Goal: Task Accomplishment & Management: Manage account settings

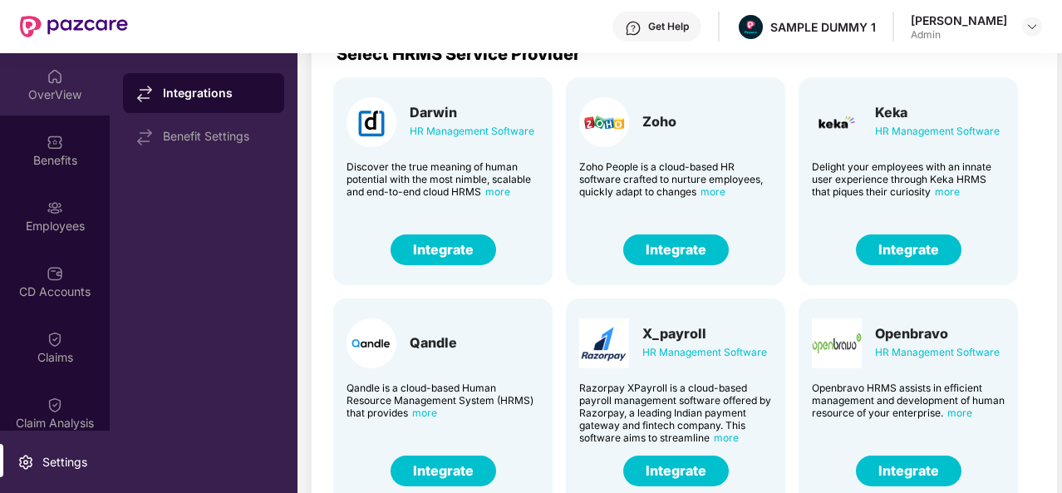
click at [40, 79] on div "OverView" at bounding box center [55, 84] width 110 height 62
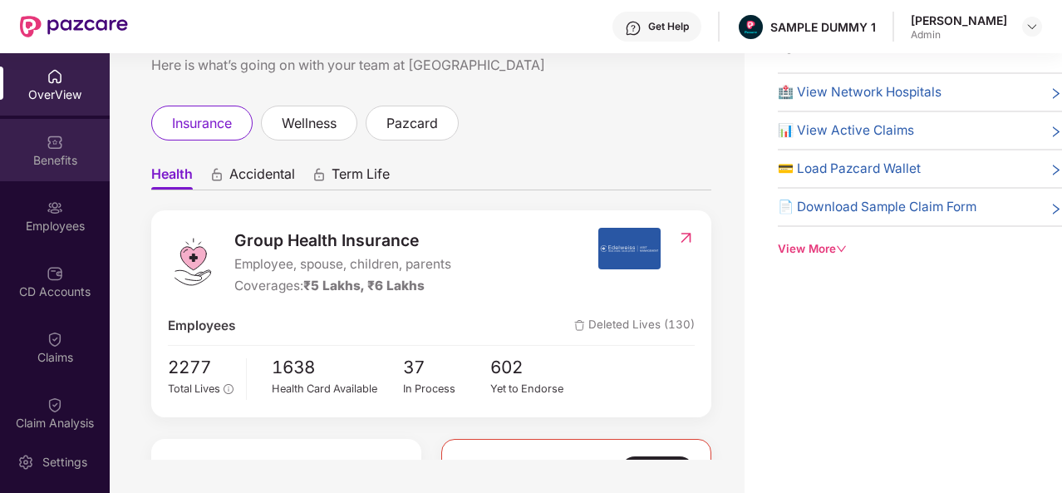
click at [50, 134] on img at bounding box center [55, 142] width 17 height 17
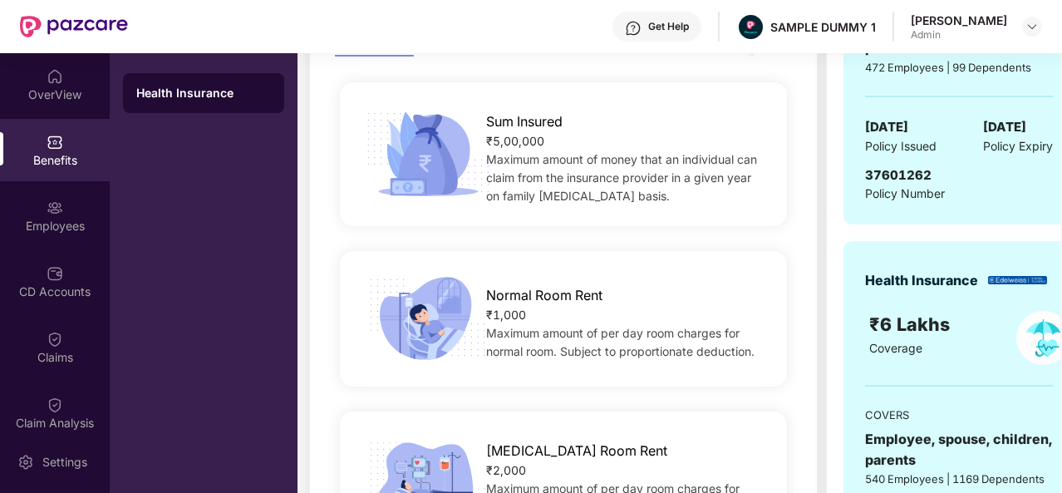
scroll to position [273, 0]
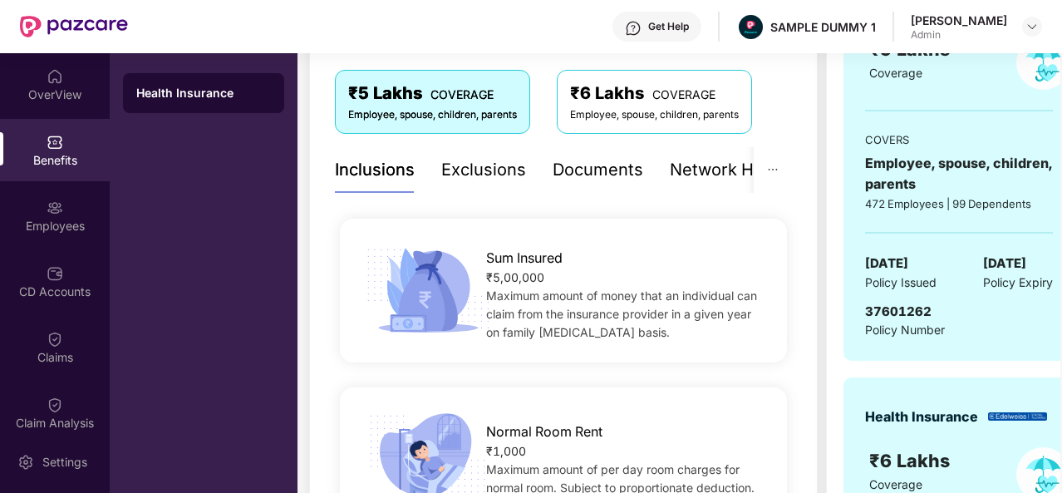
click at [480, 167] on div "Exclusions" at bounding box center [483, 170] width 85 height 26
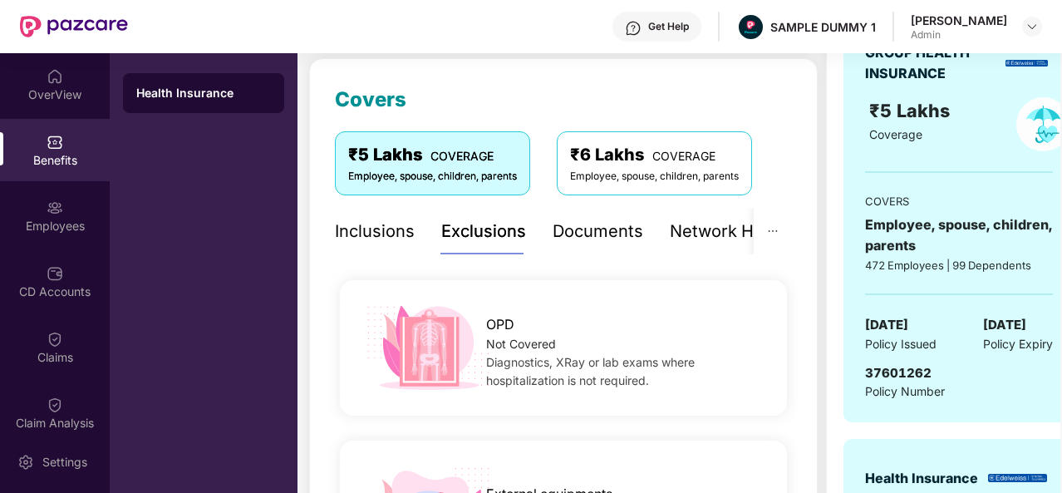
scroll to position [211, 0]
click at [606, 220] on div "Documents" at bounding box center [598, 232] width 91 height 26
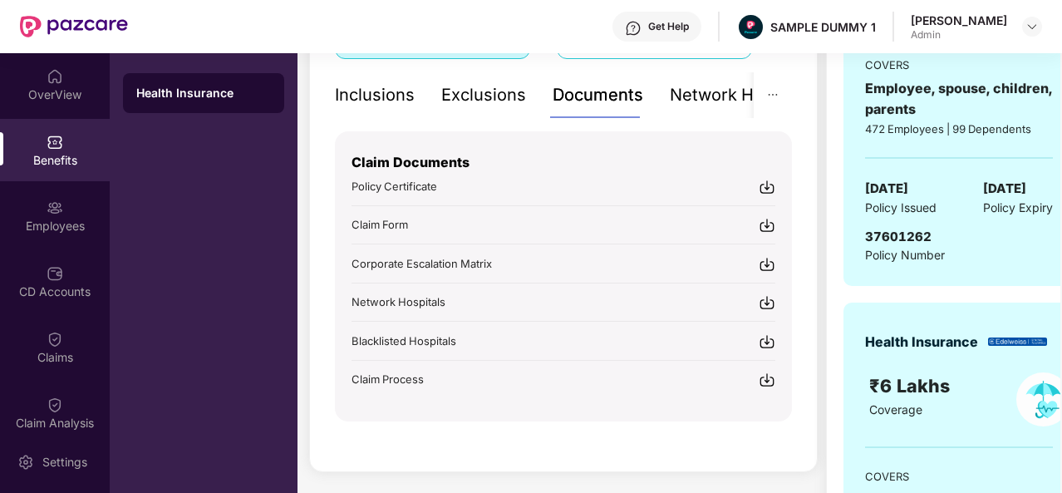
scroll to position [347, 0]
click at [667, 13] on div "Get Help" at bounding box center [657, 27] width 89 height 30
click at [306, 290] on div "₹ 4,566.00 Shared C.D balance view details Covers ₹5 Lakhs COVERAGE Employee, s…" at bounding box center [679, 242] width 763 height 956
click at [689, 21] on div "Get Help" at bounding box center [668, 26] width 41 height 13
click at [493, 123] on div "Inclusions Exclusions Documents Network Hospitals Sum Insured ₹5,00,000 Maximum…" at bounding box center [563, 246] width 457 height 349
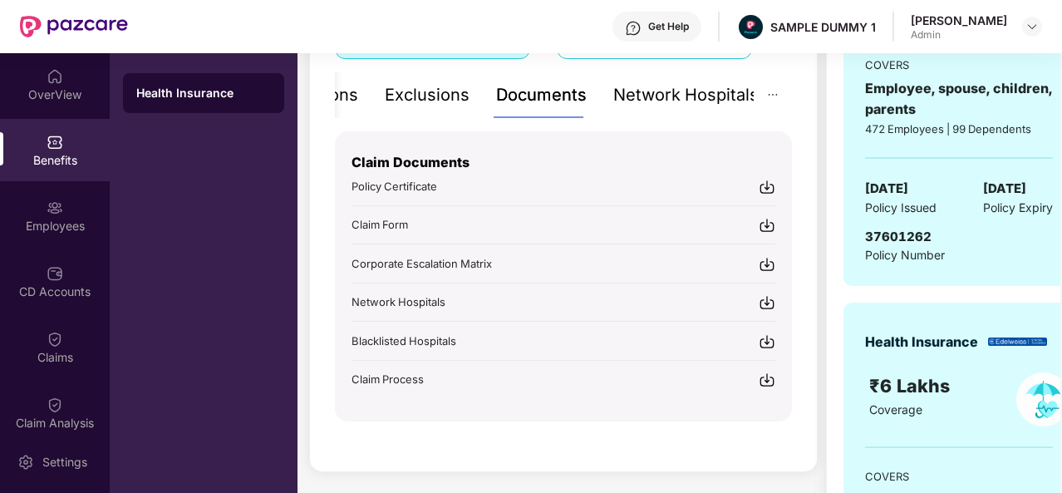
click at [712, 88] on div "Network Hospitals" at bounding box center [685, 95] width 145 height 26
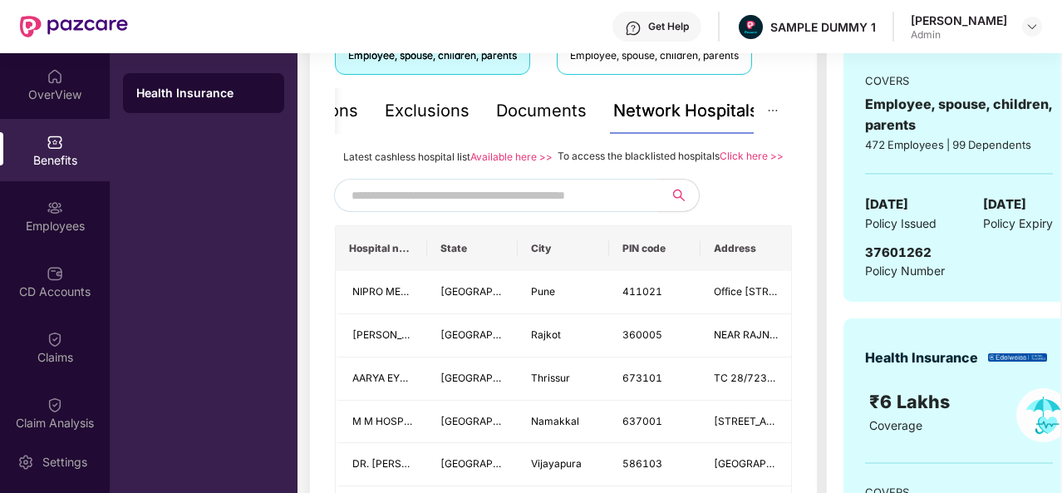
scroll to position [333, 0]
click at [471, 207] on input "text" at bounding box center [494, 194] width 284 height 25
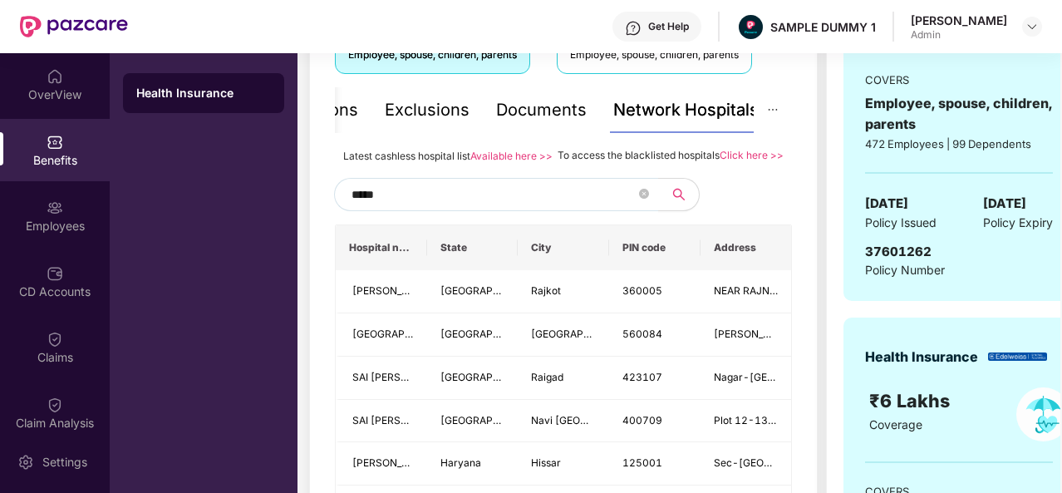
type input "******"
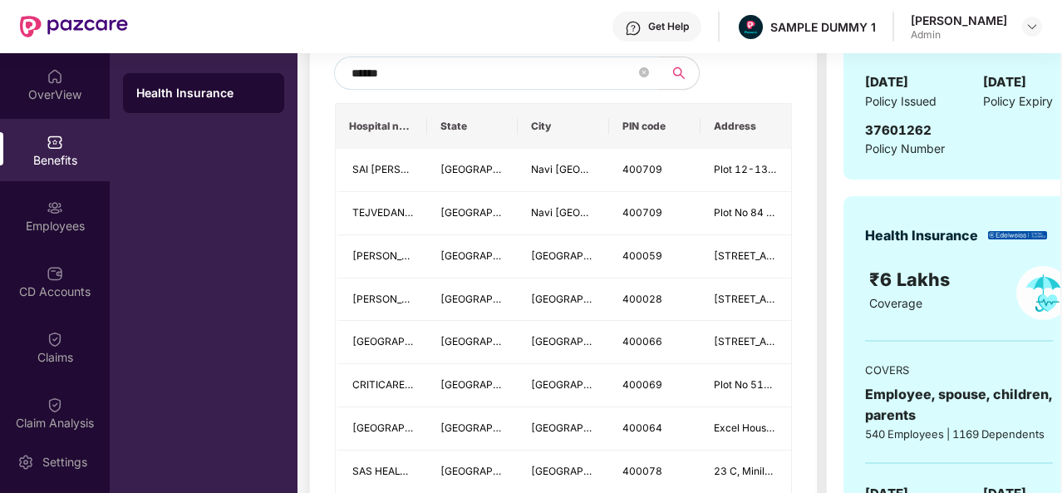
scroll to position [457, 0]
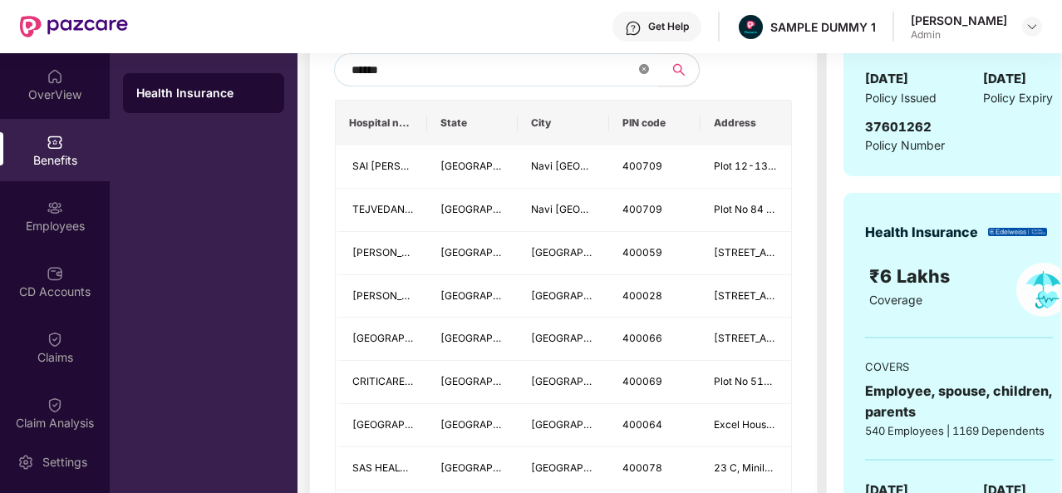
click at [647, 78] on span at bounding box center [644, 70] width 10 height 16
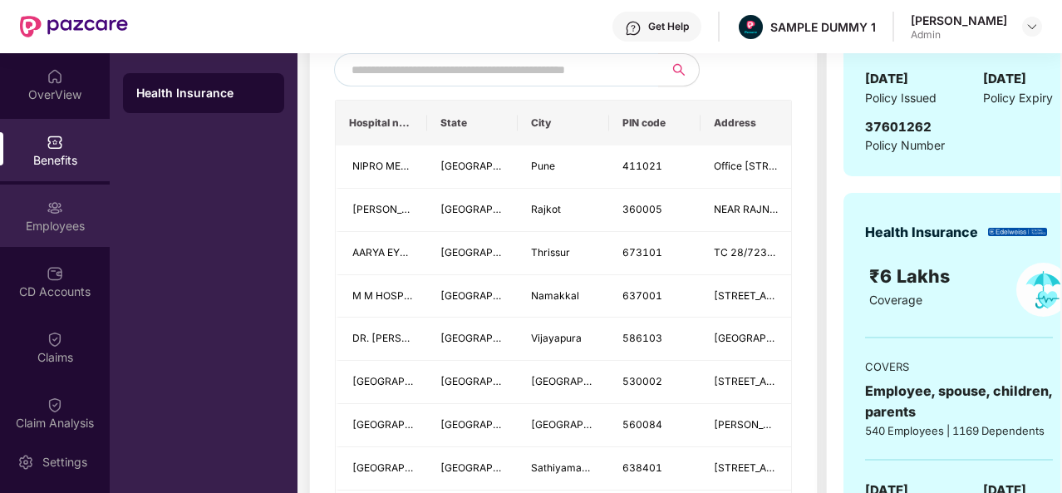
click at [38, 237] on div "Employees" at bounding box center [55, 216] width 110 height 62
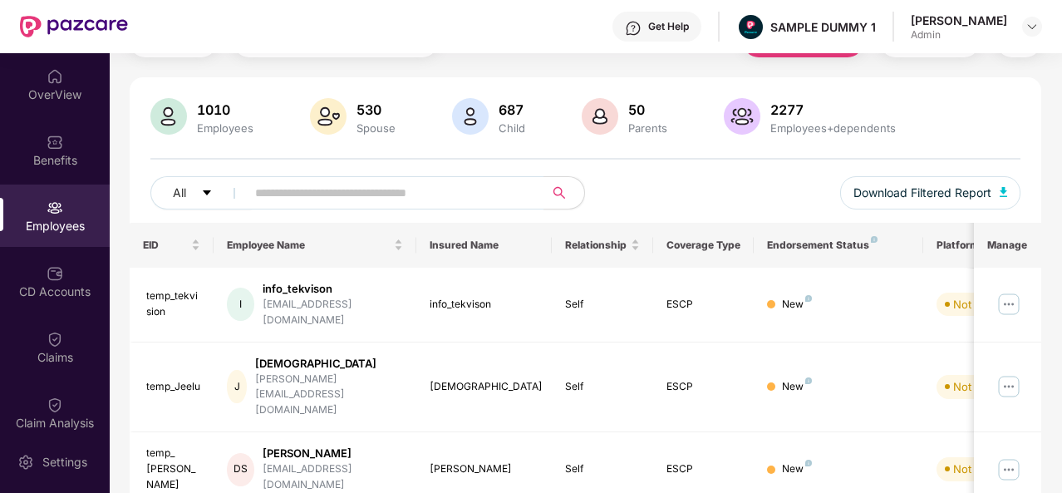
scroll to position [0, 0]
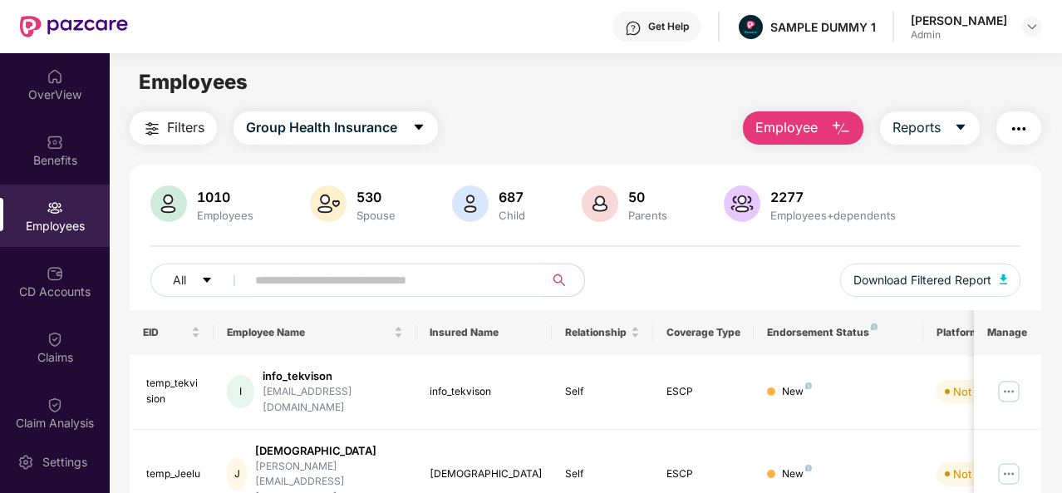
click at [813, 131] on span "Employee" at bounding box center [787, 127] width 62 height 21
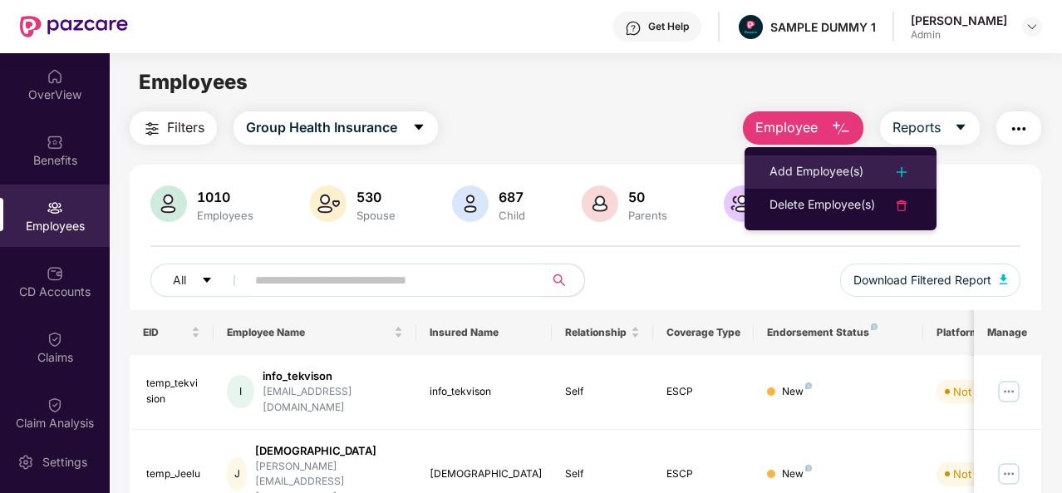
click at [813, 175] on div "Add Employee(s)" at bounding box center [817, 172] width 94 height 20
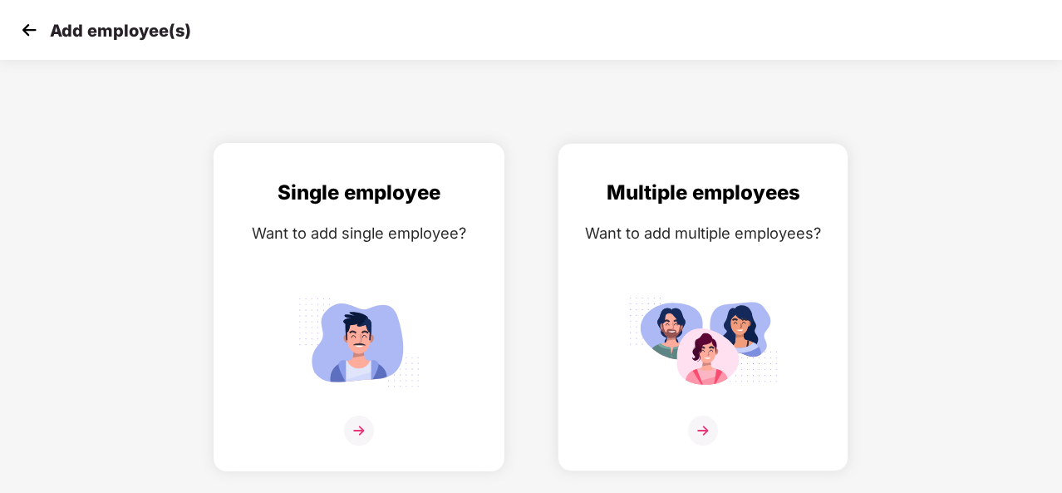
click at [377, 286] on div "Single employee Want to add single employee?" at bounding box center [359, 321] width 256 height 289
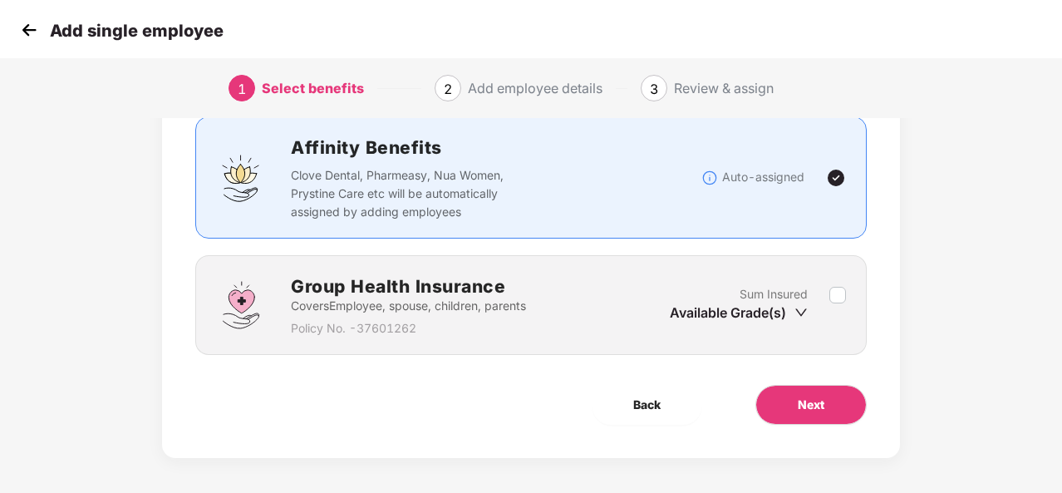
scroll to position [113, 0]
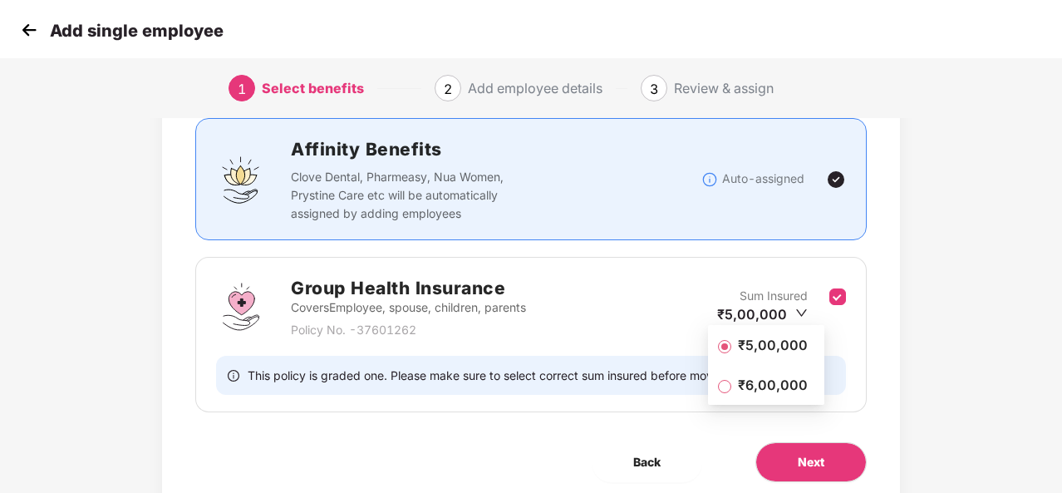
click at [776, 343] on span "₹5,00,000" at bounding box center [773, 345] width 83 height 18
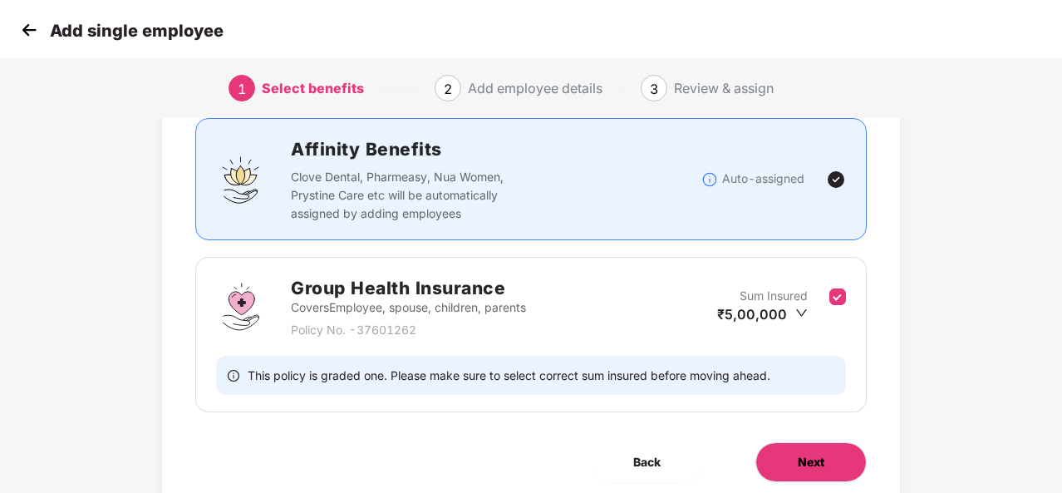
click at [811, 460] on span "Next" at bounding box center [811, 462] width 27 height 18
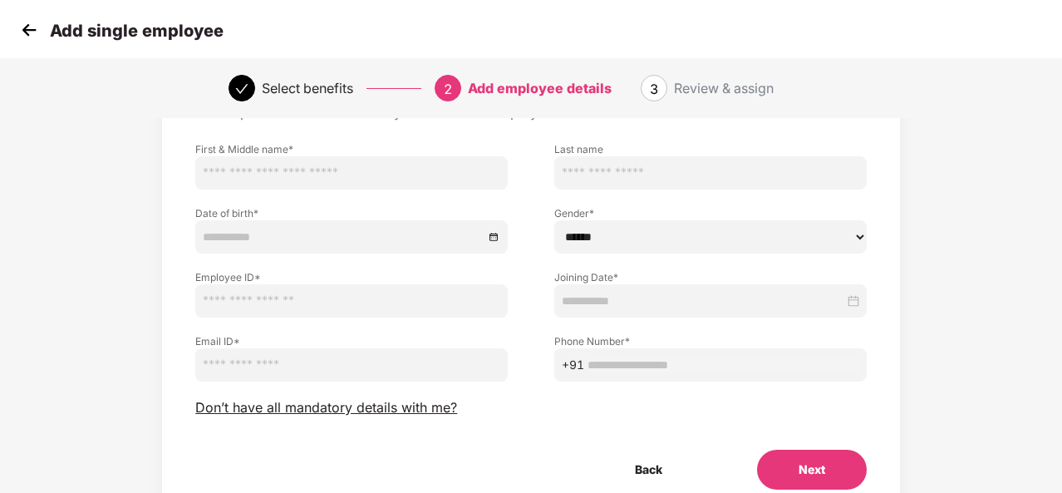
scroll to position [103, 0]
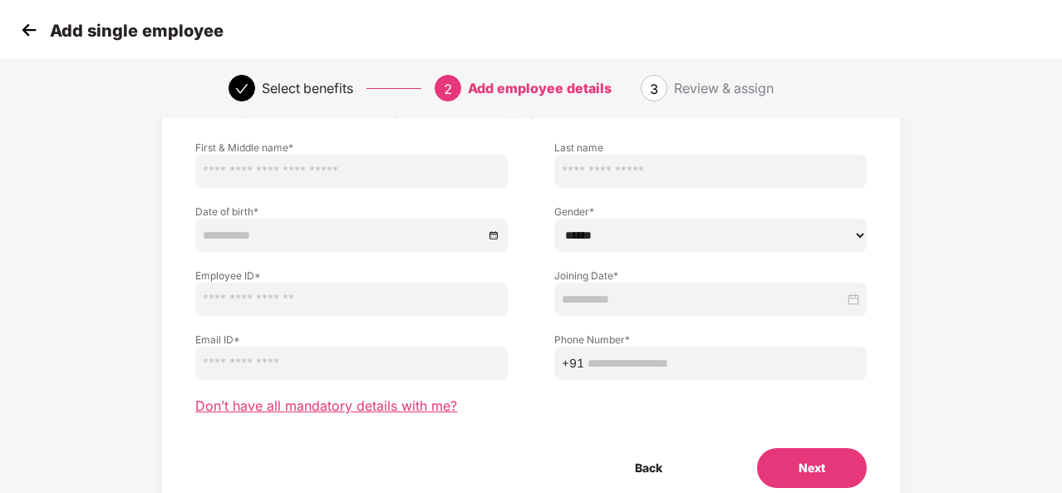
click at [396, 405] on span "Don’t have all mandatory details with me?" at bounding box center [326, 405] width 262 height 17
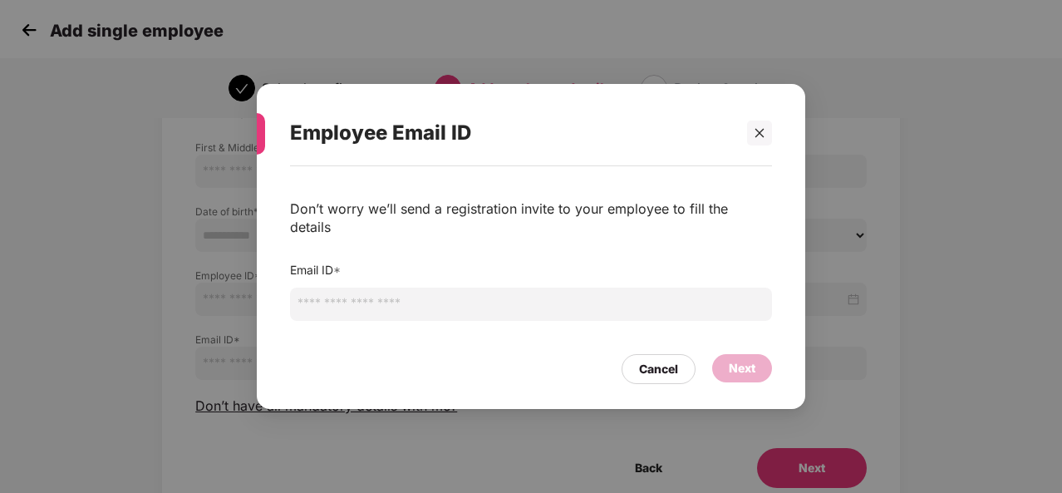
click at [379, 295] on input "email" at bounding box center [531, 304] width 482 height 33
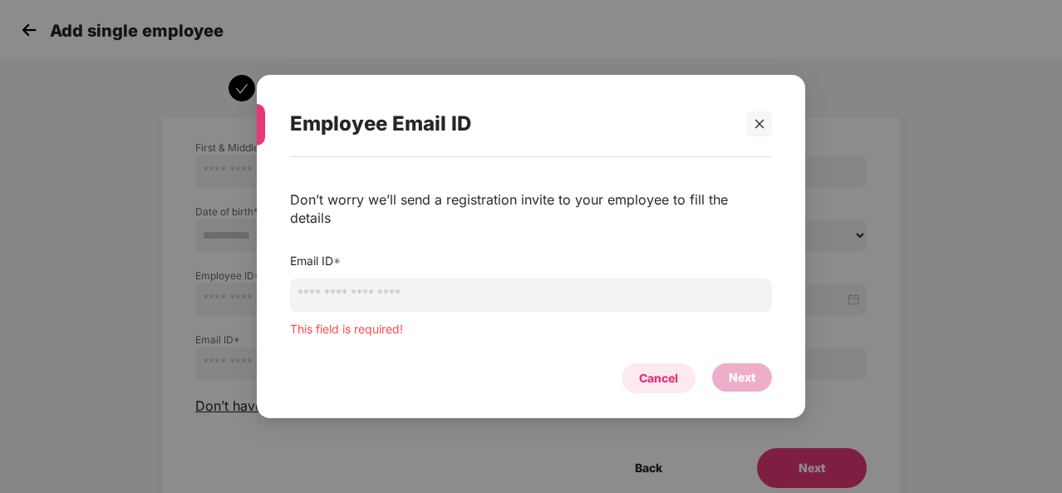
click at [657, 355] on div "Cancel Next" at bounding box center [531, 374] width 482 height 38
click at [657, 371] on div "Cancel" at bounding box center [658, 378] width 39 height 18
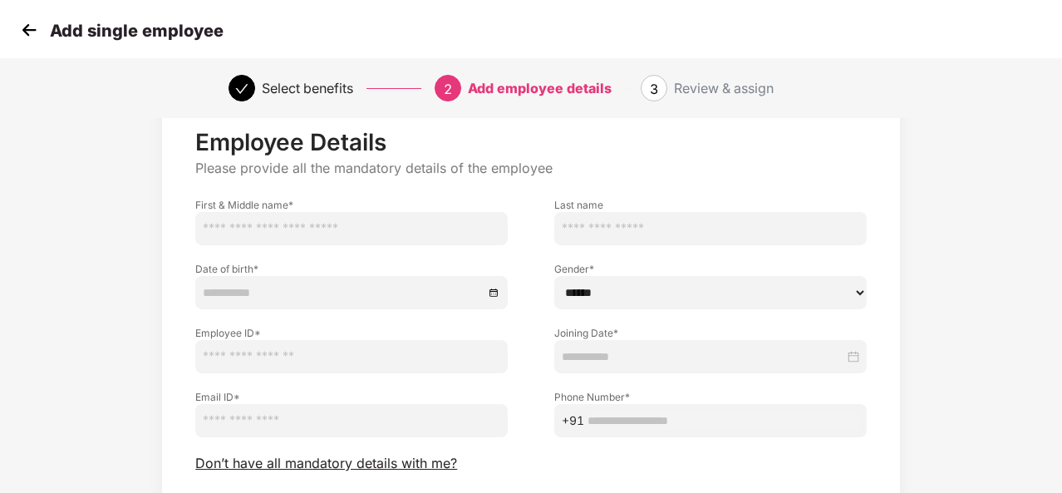
scroll to position [37, 0]
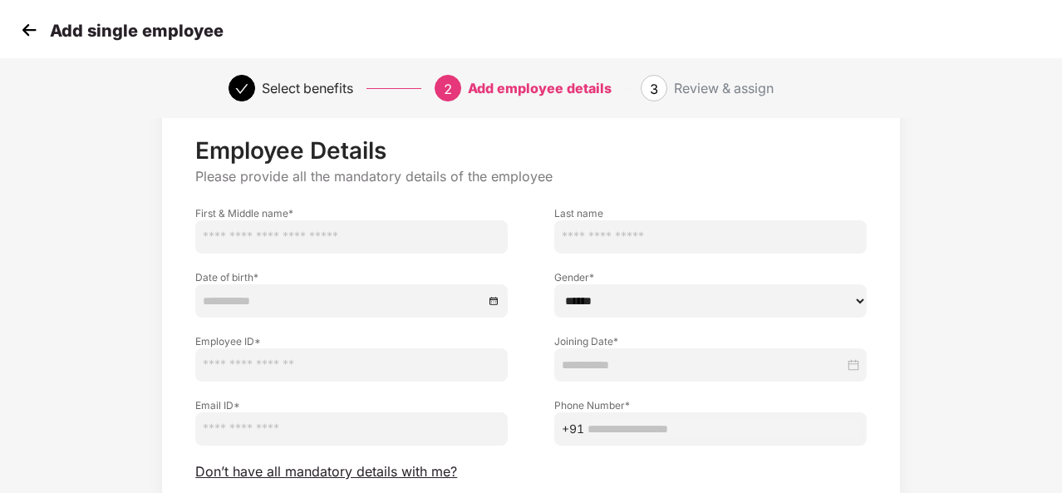
click at [28, 27] on img at bounding box center [29, 29] width 25 height 25
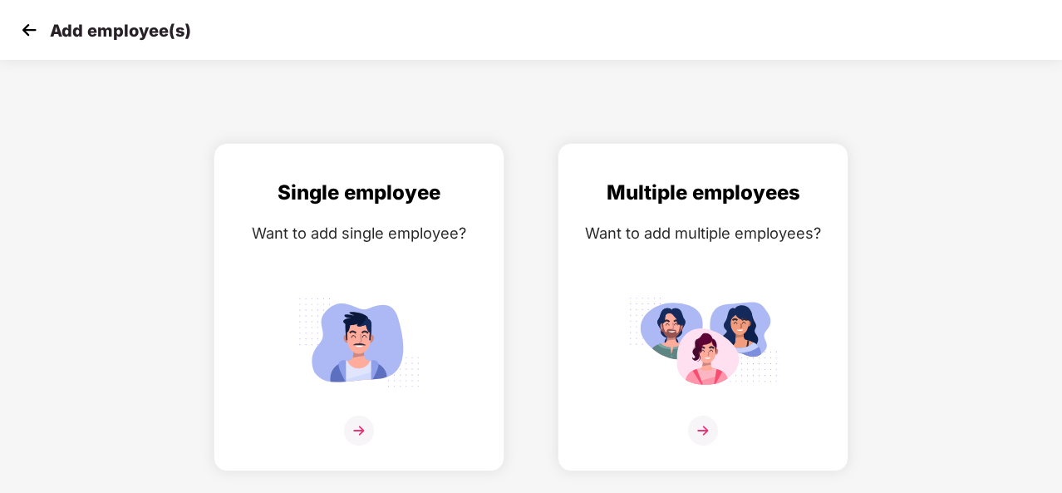
click at [28, 27] on img at bounding box center [29, 29] width 25 height 25
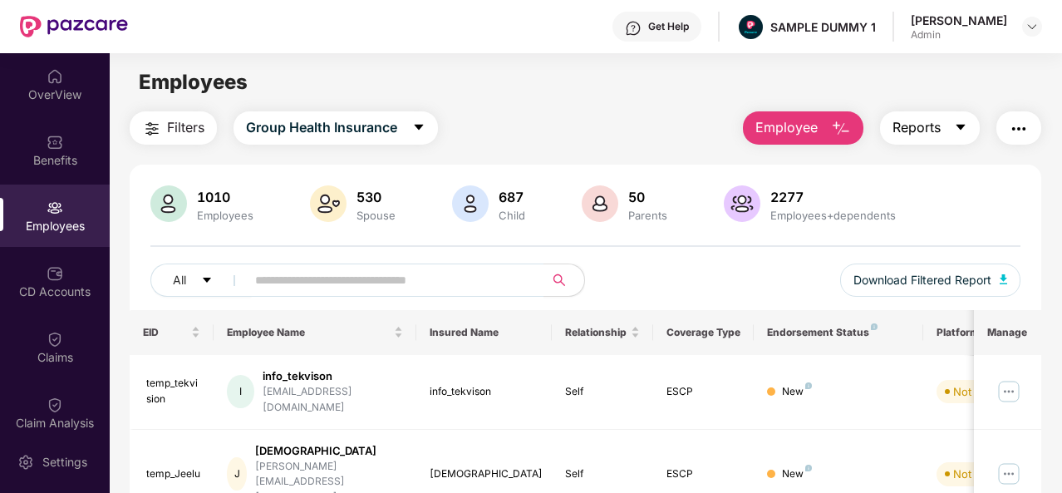
click at [941, 126] on span "Reports" at bounding box center [917, 127] width 48 height 21
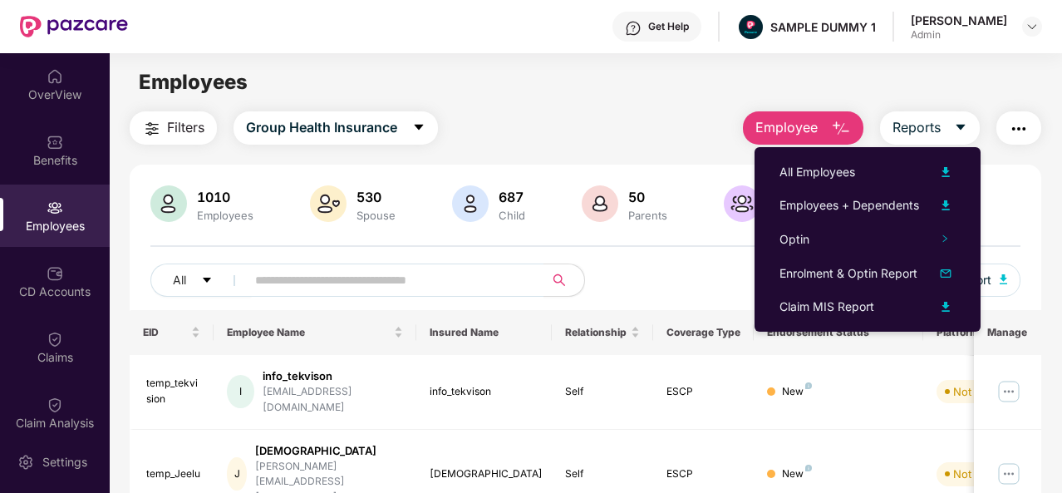
click at [1010, 136] on button "button" at bounding box center [1019, 127] width 45 height 33
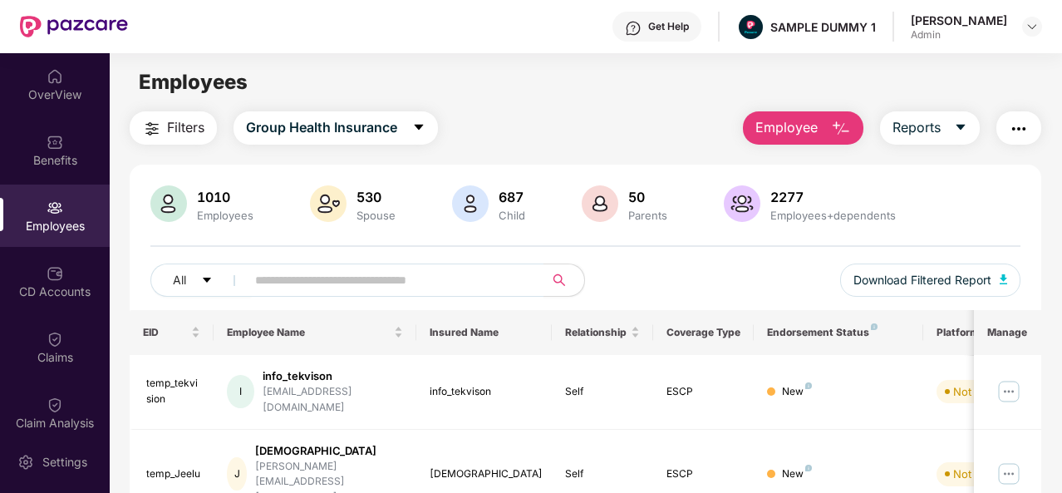
click at [678, 281] on div "All Download Filtered Report" at bounding box center [585, 287] width 870 height 47
click at [42, 270] on div "CD Accounts" at bounding box center [55, 281] width 110 height 62
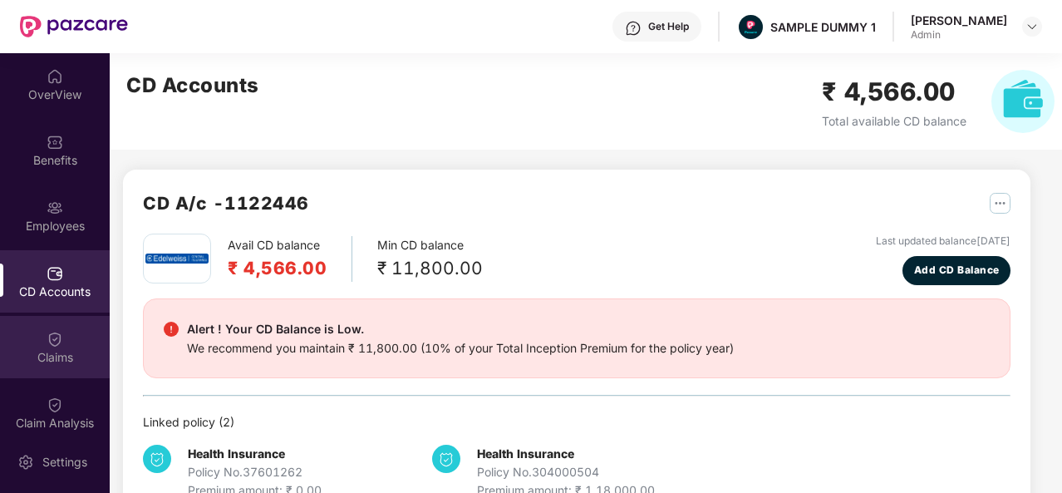
click at [98, 335] on div "Claims" at bounding box center [55, 347] width 110 height 62
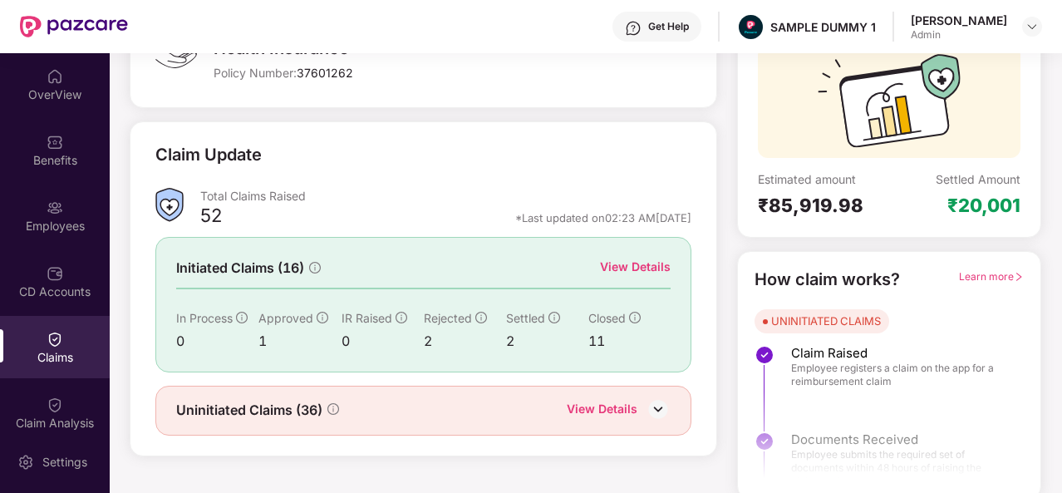
scroll to position [156, 0]
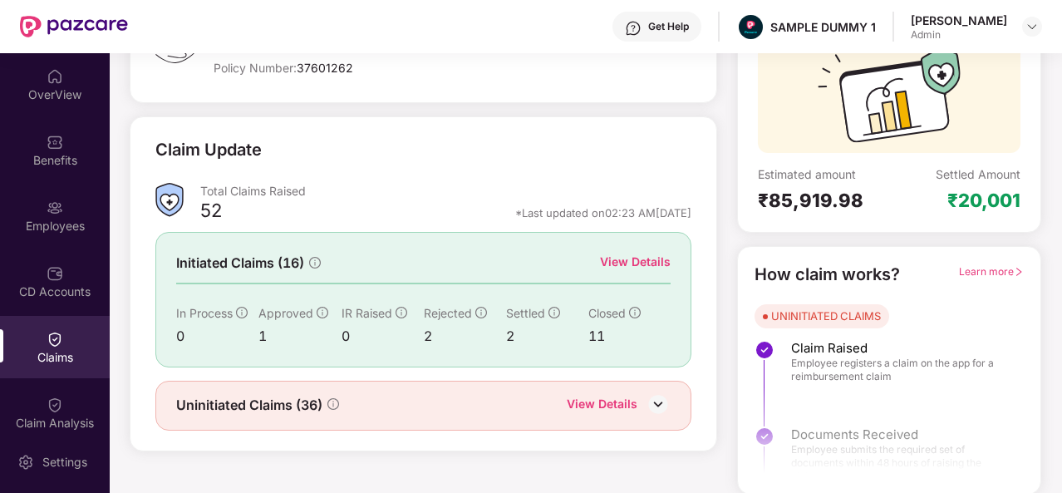
click at [666, 257] on div "View Details" at bounding box center [635, 262] width 71 height 18
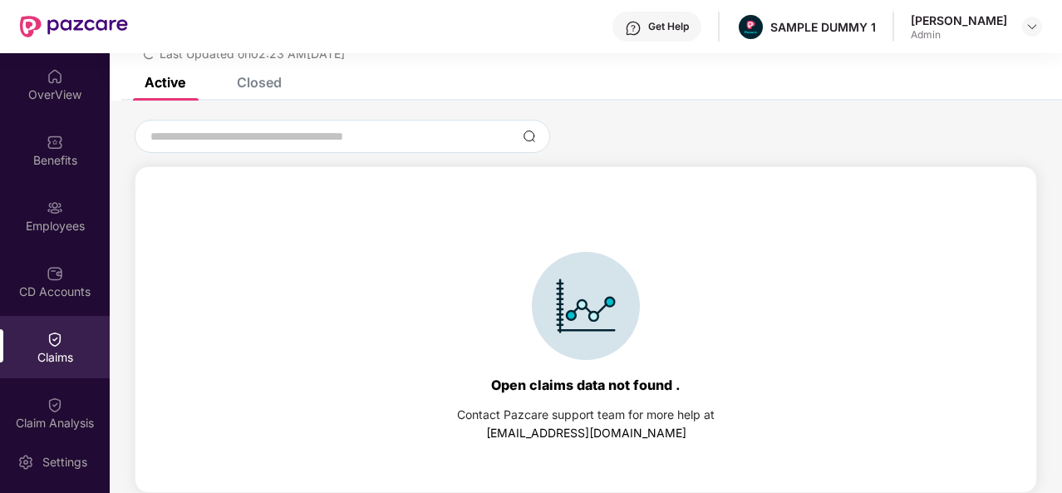
scroll to position [71, 0]
click at [243, 81] on div "Closed" at bounding box center [259, 82] width 45 height 17
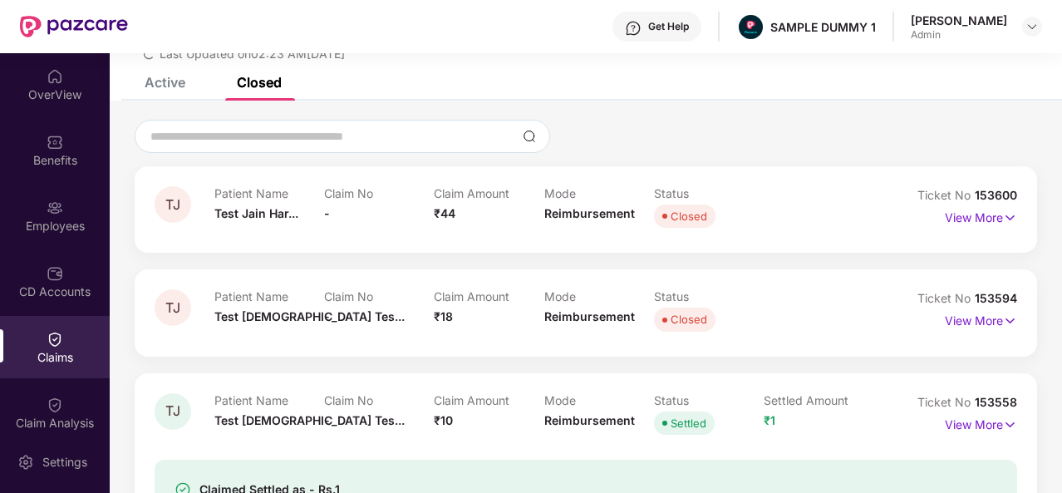
scroll to position [101, 0]
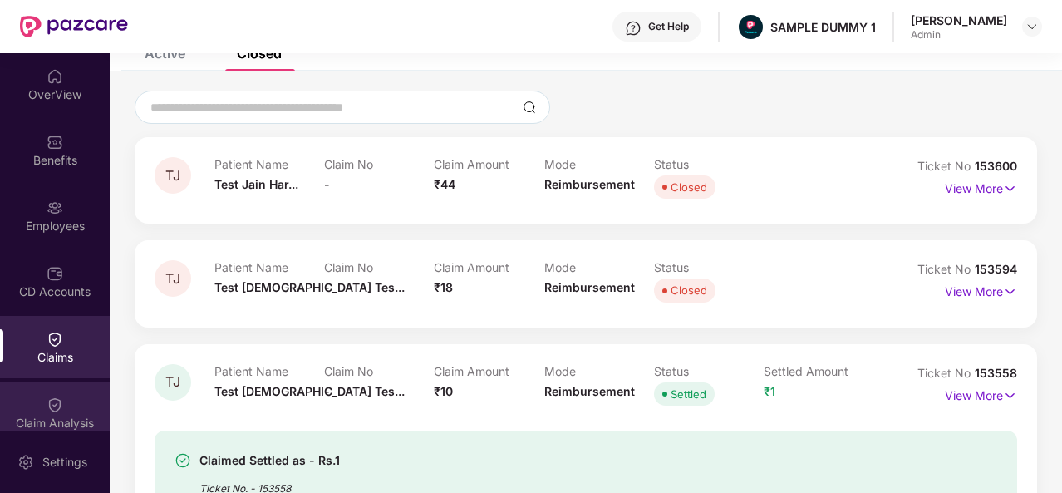
click at [59, 409] on img at bounding box center [55, 405] width 17 height 17
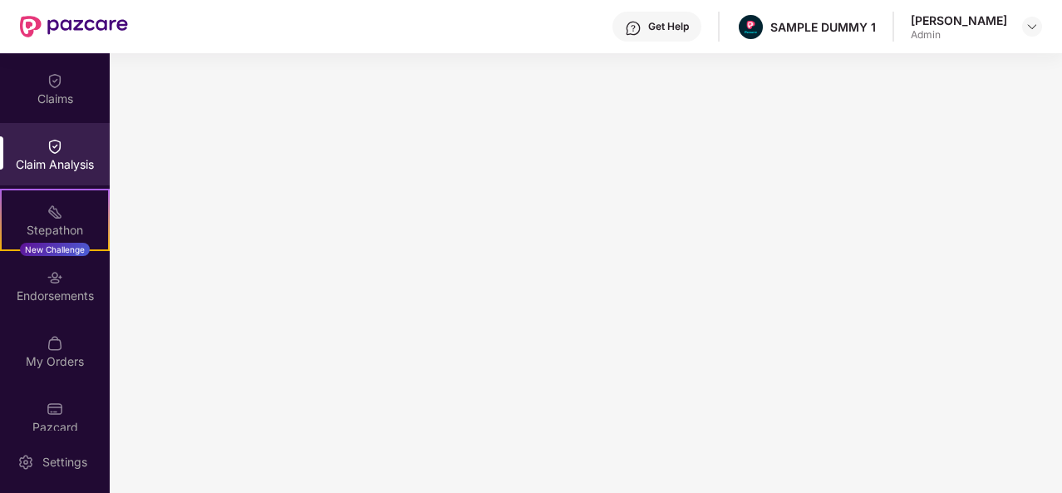
scroll to position [232, 0]
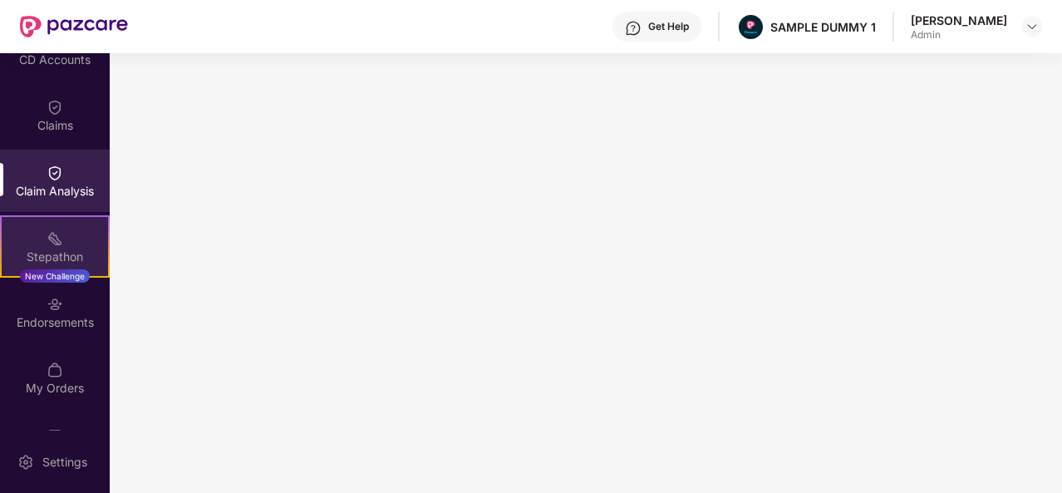
click at [47, 239] on img at bounding box center [55, 238] width 17 height 17
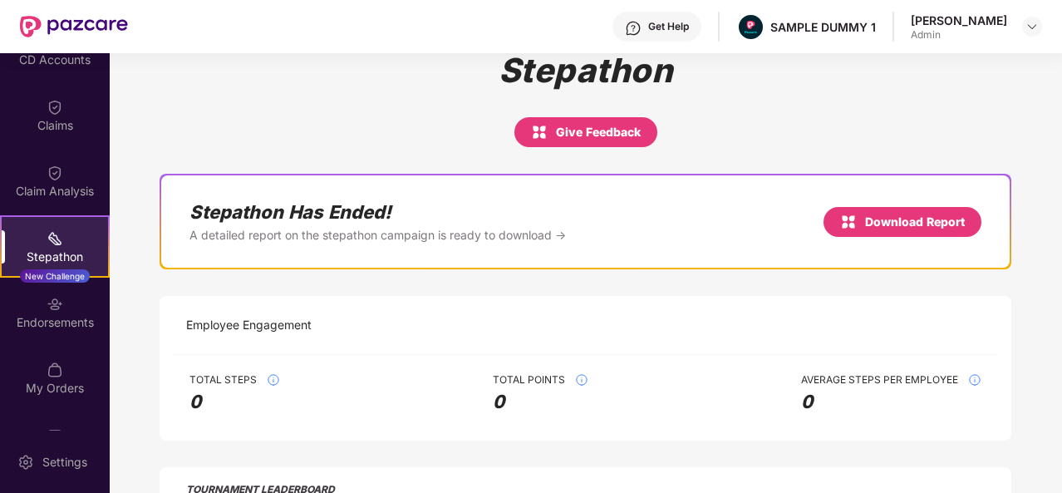
scroll to position [27, 0]
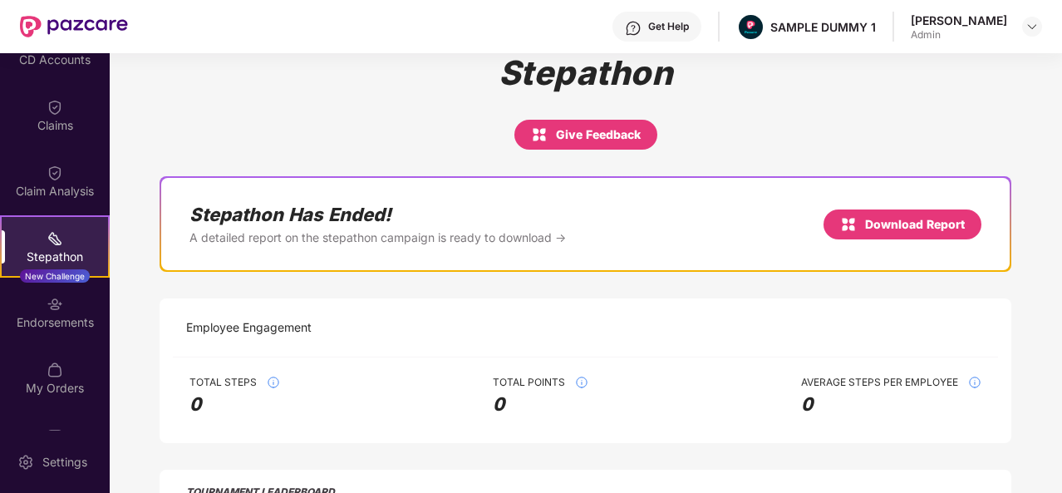
click at [791, 283] on div "Stepathon Give Feedback Stepathon Has Ended! A detailed report on the stepathon…" at bounding box center [586, 480] width 952 height 907
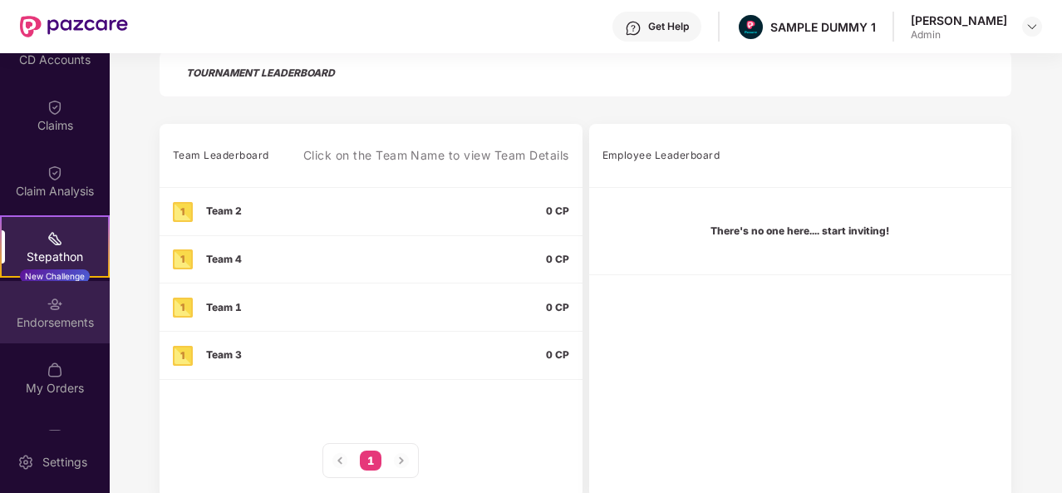
scroll to position [278, 0]
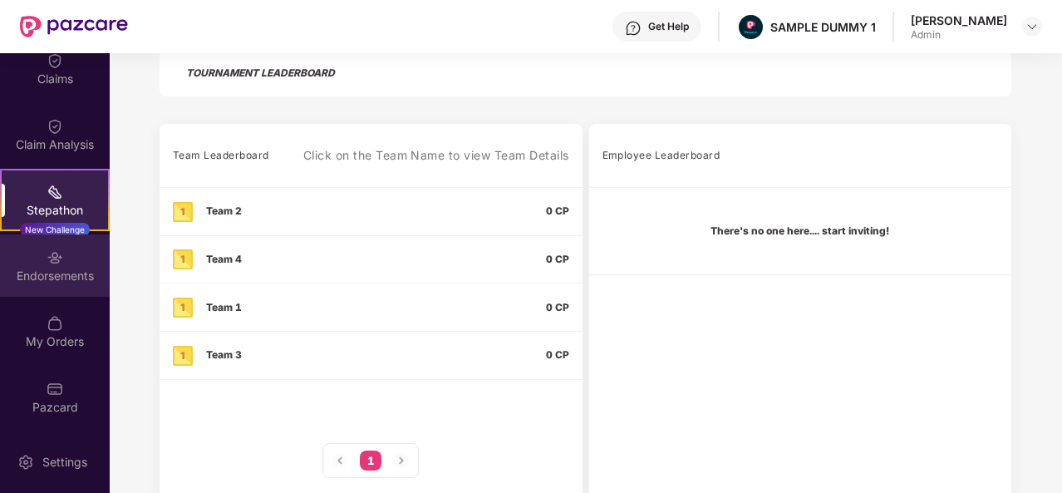
click at [63, 278] on div "Endorsements" at bounding box center [55, 276] width 110 height 17
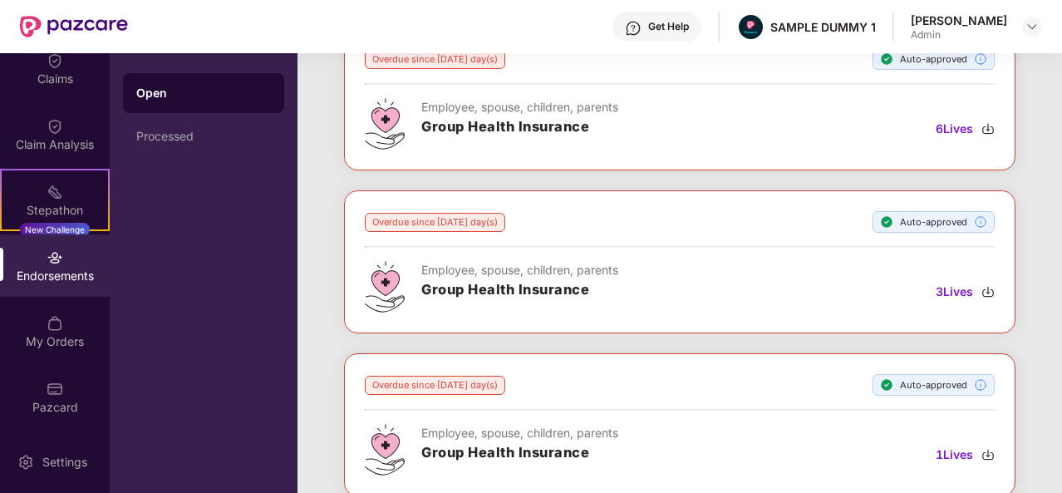
scroll to position [78, 0]
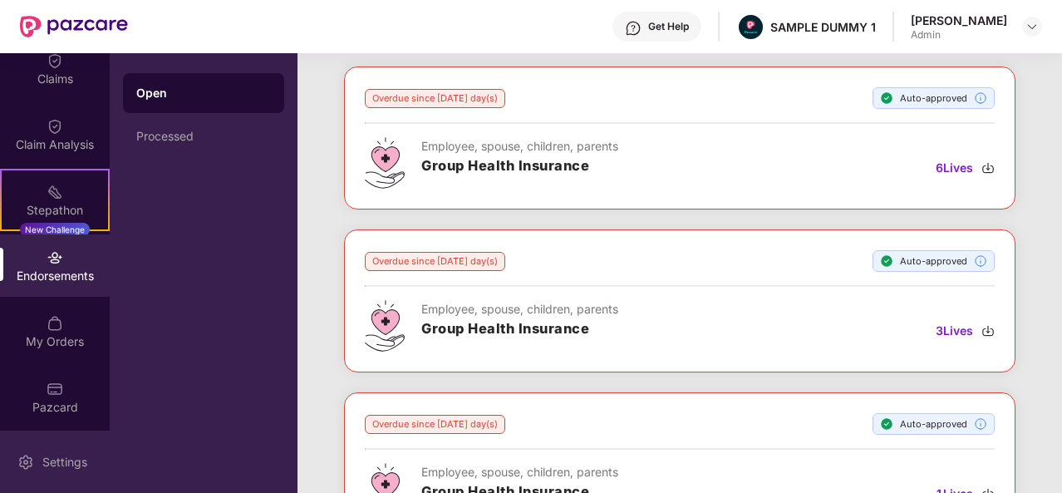
click at [63, 444] on div "Settings" at bounding box center [55, 462] width 110 height 62
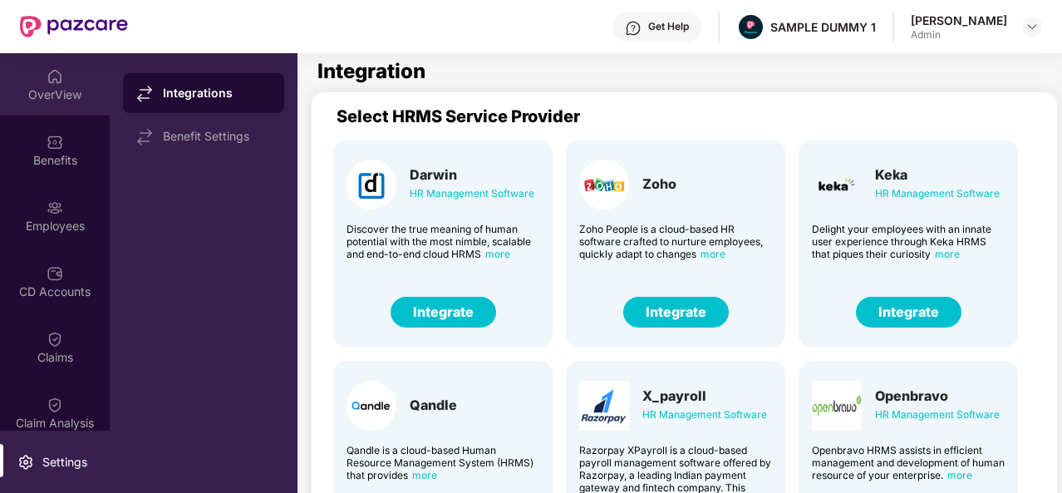
click at [52, 81] on img at bounding box center [55, 76] width 17 height 17
